Goal: Task Accomplishment & Management: Use online tool/utility

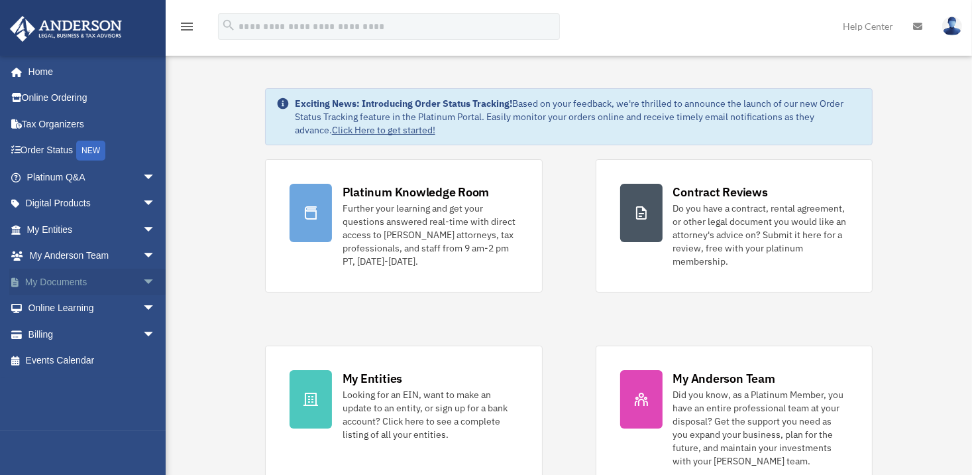
click at [70, 283] on link "My Documents arrow_drop_down" at bounding box center [92, 281] width 166 height 27
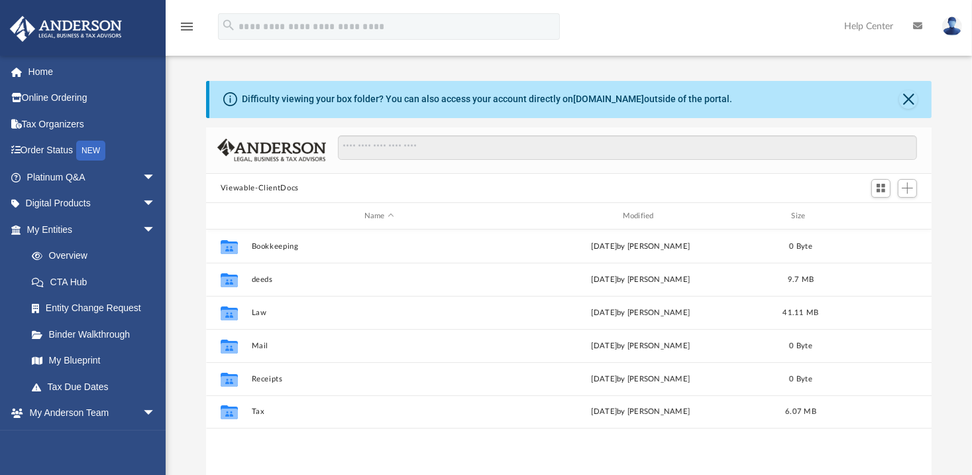
scroll to position [291, 716]
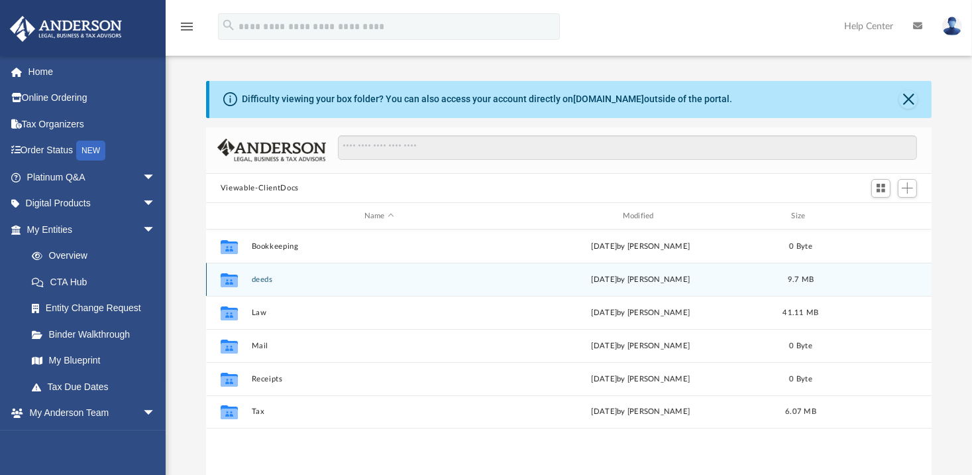
click at [285, 278] on button "deeds" at bounding box center [379, 279] width 256 height 9
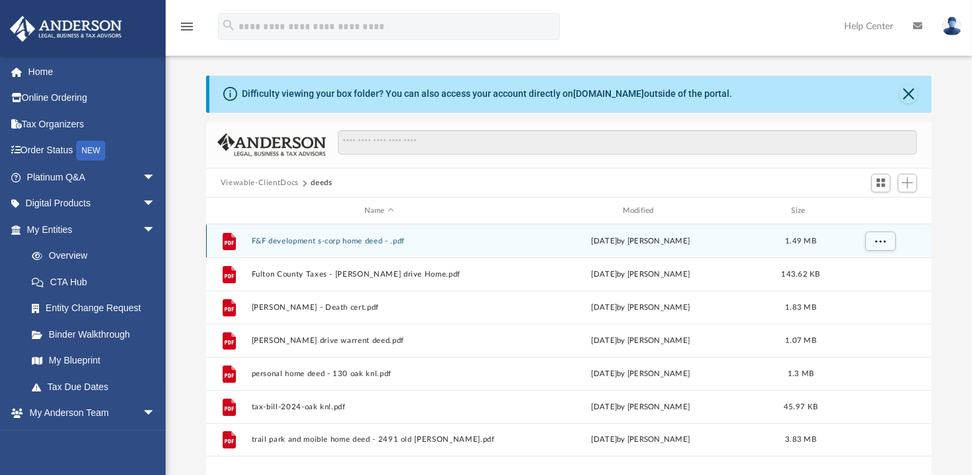
scroll to position [5, 0]
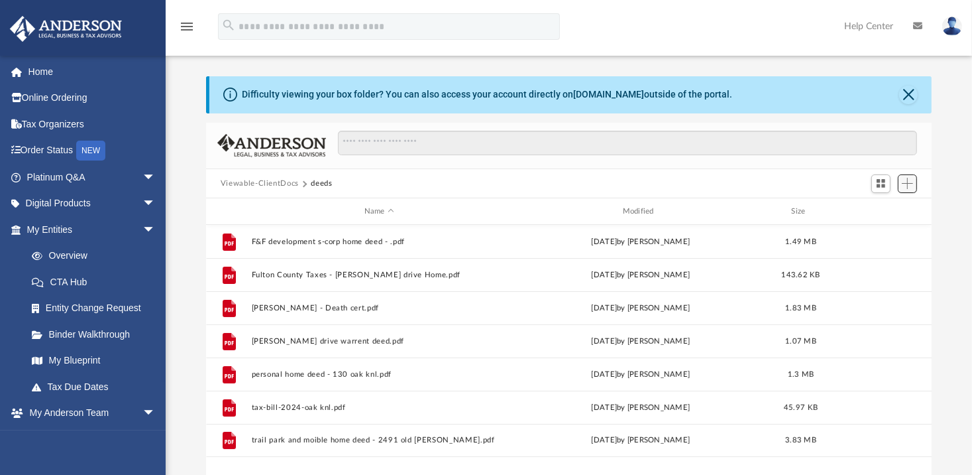
click at [909, 183] on span "Add" at bounding box center [907, 183] width 11 height 11
drag, startPoint x: 879, startPoint y: 209, endPoint x: 873, endPoint y: 207, distance: 6.8
drag, startPoint x: 873, startPoint y: 207, endPoint x: 927, endPoint y: 192, distance: 56.0
click at [927, 192] on div "Viewable-ClientDocs deeds" at bounding box center [569, 183] width 726 height 29
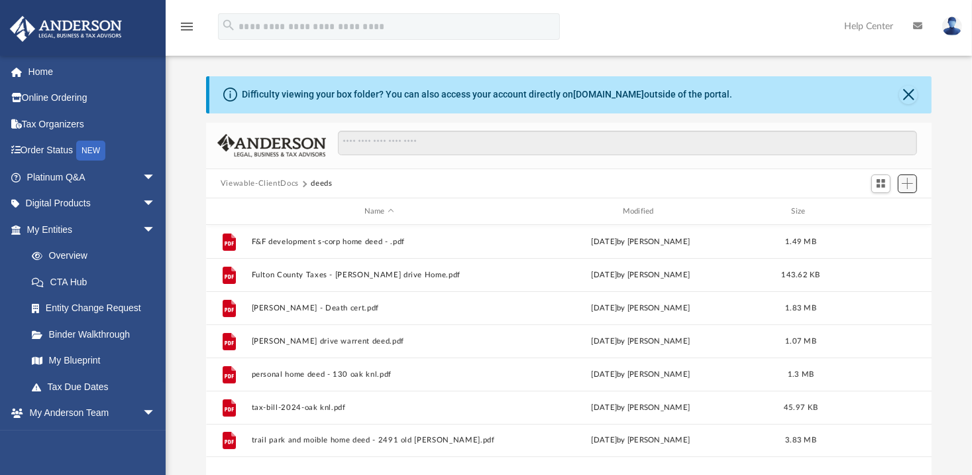
click at [908, 183] on span "Add" at bounding box center [907, 183] width 11 height 11
click at [885, 210] on li "Upload" at bounding box center [889, 210] width 42 height 14
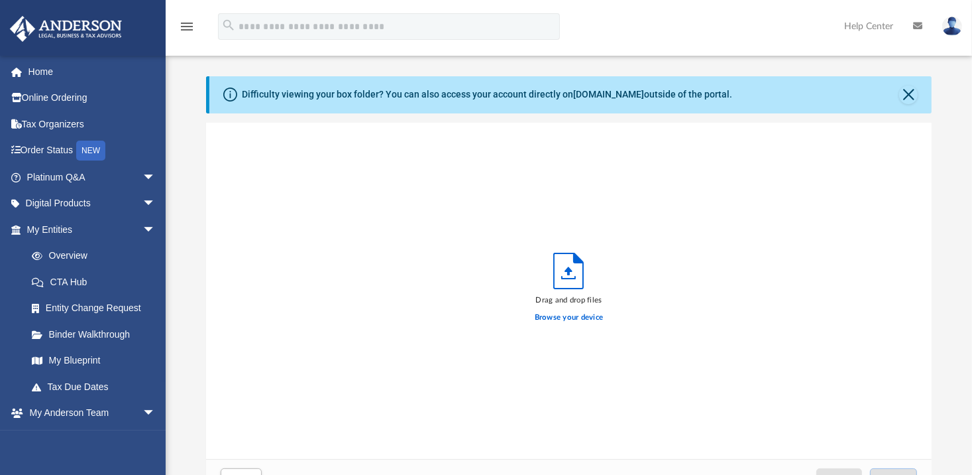
scroll to position [326, 716]
click at [559, 317] on label "Browse your device" at bounding box center [569, 317] width 69 height 12
click at [0, 0] on input "Browse your device" at bounding box center [0, 0] width 0 height 0
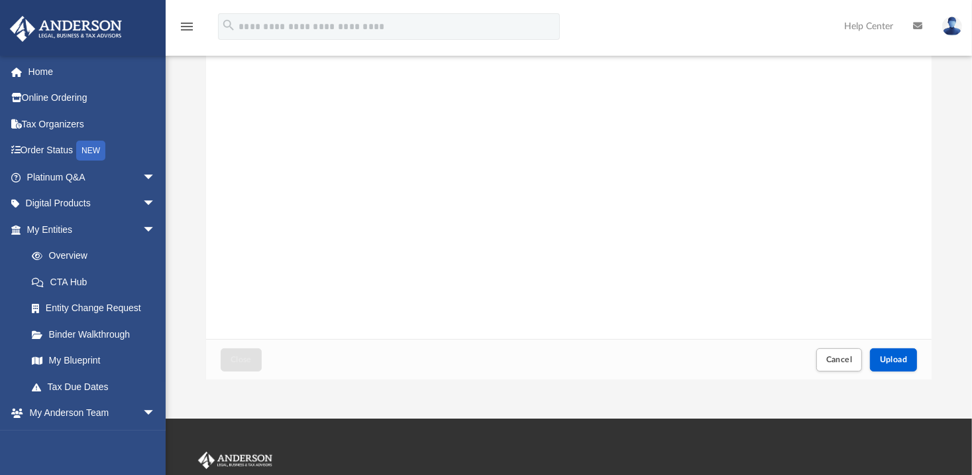
scroll to position [147, 0]
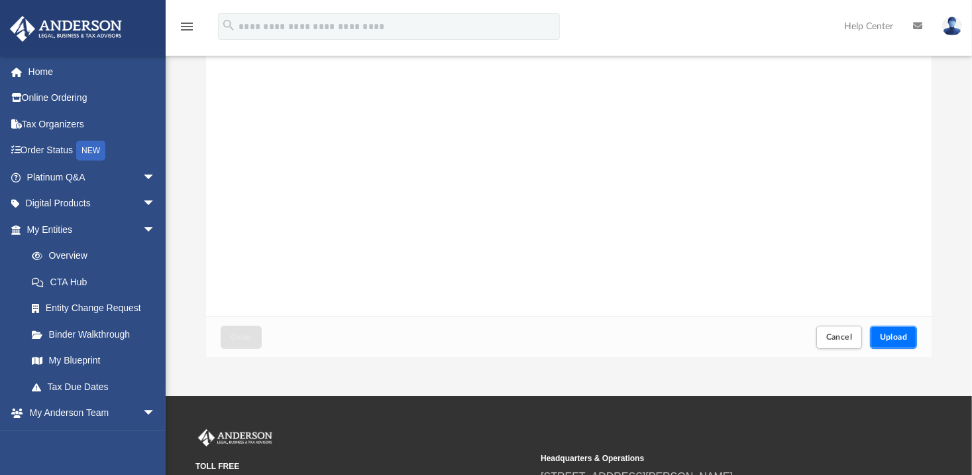
click at [899, 338] on span "Upload" at bounding box center [894, 337] width 28 height 8
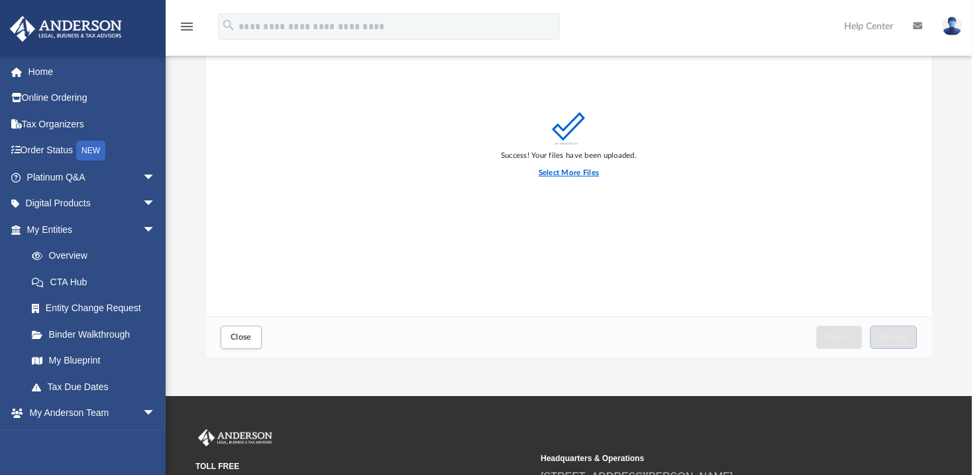
click at [563, 174] on label "Select More Files" at bounding box center [569, 173] width 60 height 12
click at [0, 0] on input "Select More Files" at bounding box center [0, 0] width 0 height 0
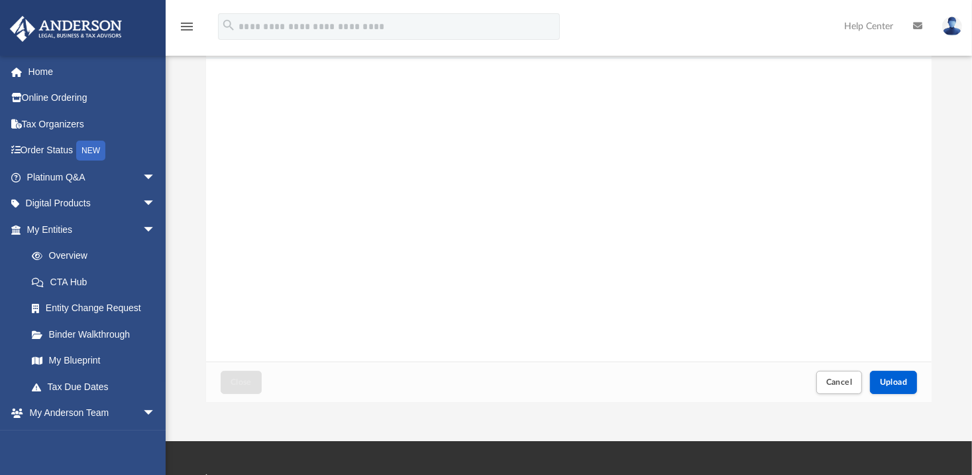
scroll to position [122, 0]
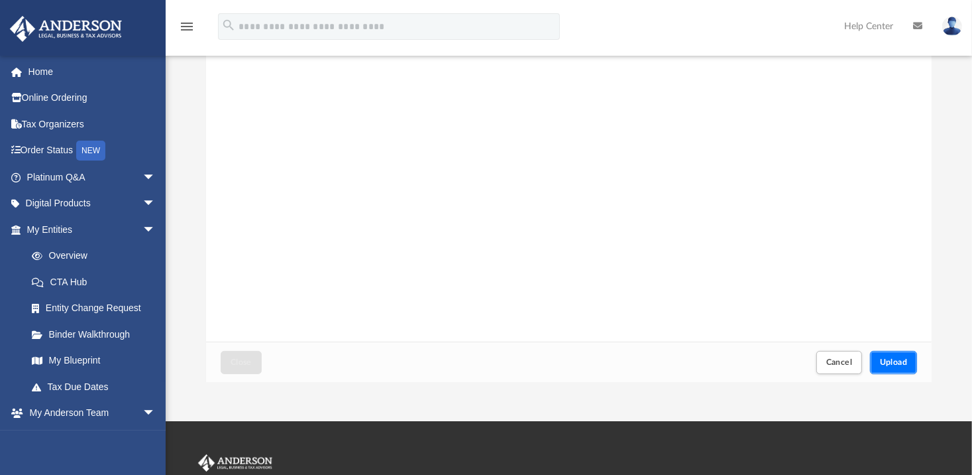
click at [888, 362] on span "Upload" at bounding box center [894, 362] width 28 height 8
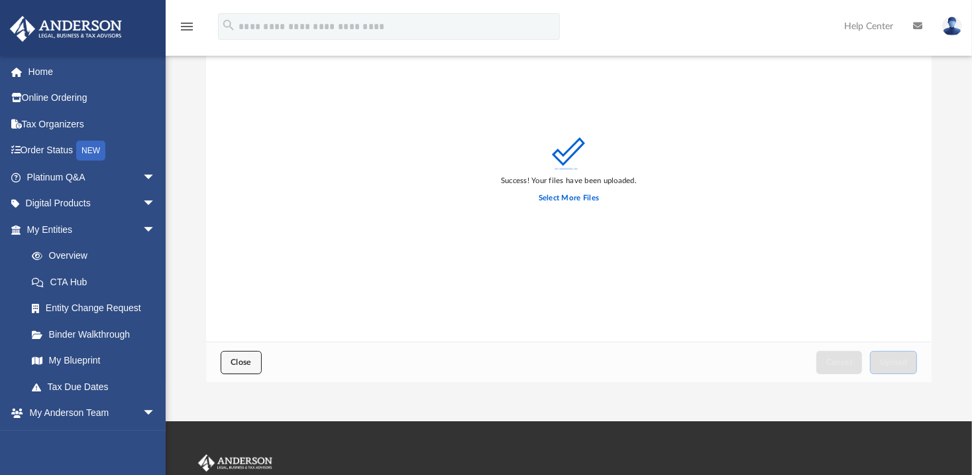
click at [239, 357] on button "Close" at bounding box center [241, 362] width 41 height 23
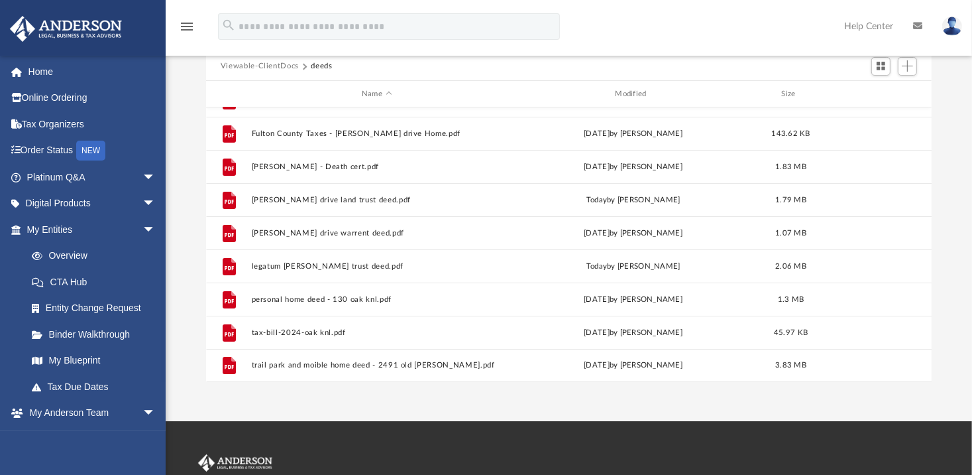
scroll to position [0, 0]
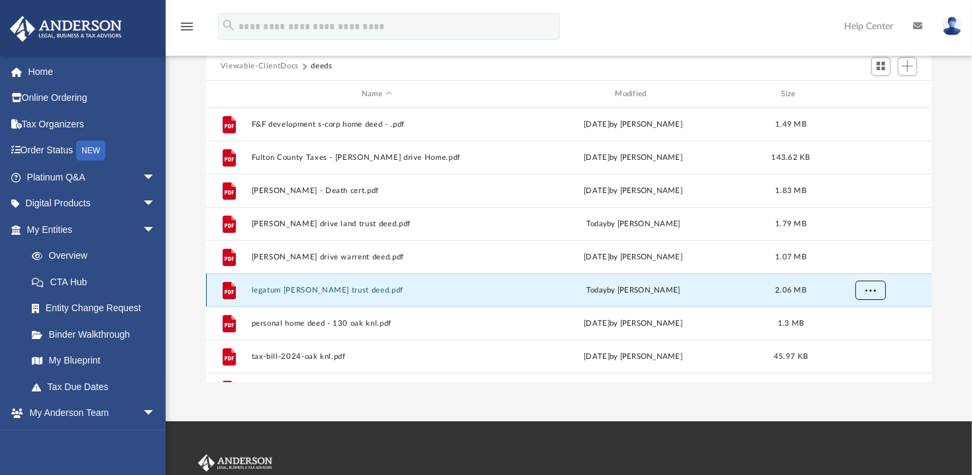
click at [865, 294] on button "More options" at bounding box center [870, 290] width 30 height 20
